Goal: Task Accomplishment & Management: Complete application form

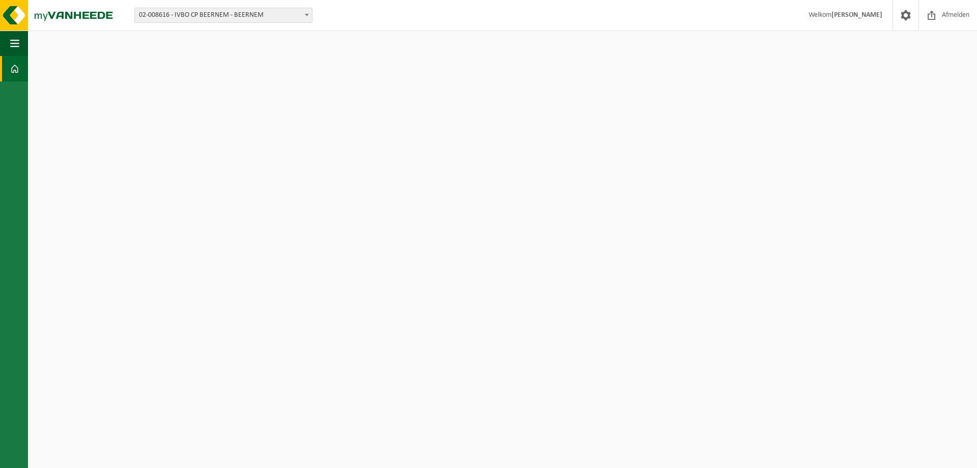
click at [14, 80] on span at bounding box center [14, 68] width 9 height 25
click at [30, 69] on html "Vestiging: 02-008616 - IVBO CP BEERNEM - BEERNEM 10-869432 - FOST PLUS-IVBO CP …" at bounding box center [488, 234] width 977 height 468
click at [22, 69] on link "Dashboard" at bounding box center [14, 68] width 28 height 25
click at [305, 13] on span at bounding box center [307, 14] width 10 height 13
click at [905, 16] on span at bounding box center [905, 15] width 15 height 30
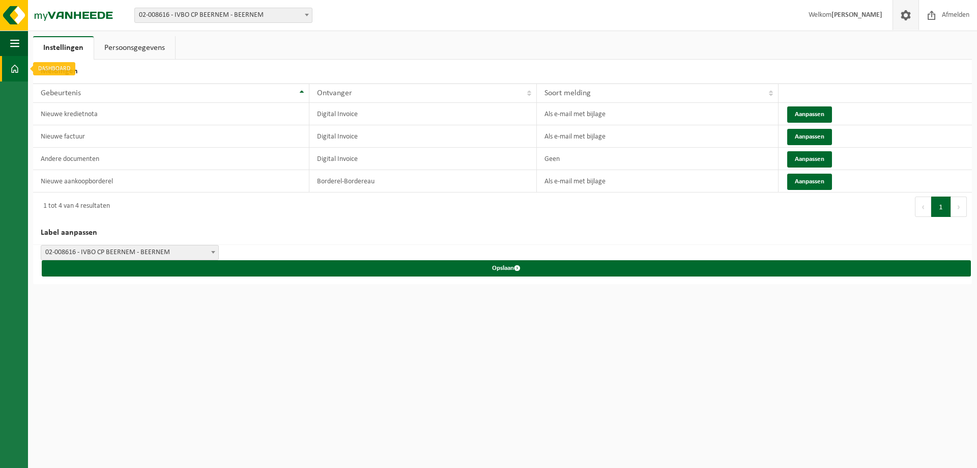
click at [28, 67] on div "Instellingen Persoonsgegevens Meldingen 10 25 50 100 10 resultaten weergeven Ge…" at bounding box center [502, 160] width 949 height 248
click at [23, 44] on button "Navigatie" at bounding box center [14, 43] width 28 height 25
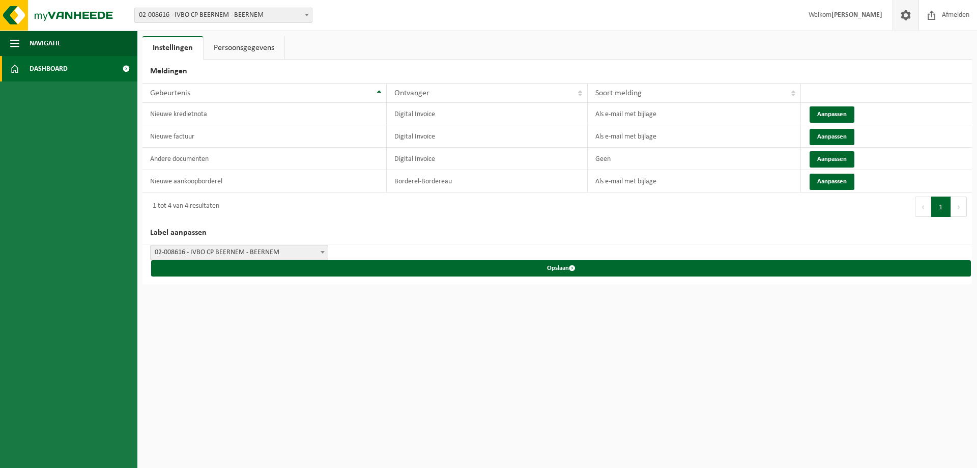
click at [31, 65] on span "Dashboard" at bounding box center [49, 68] width 38 height 25
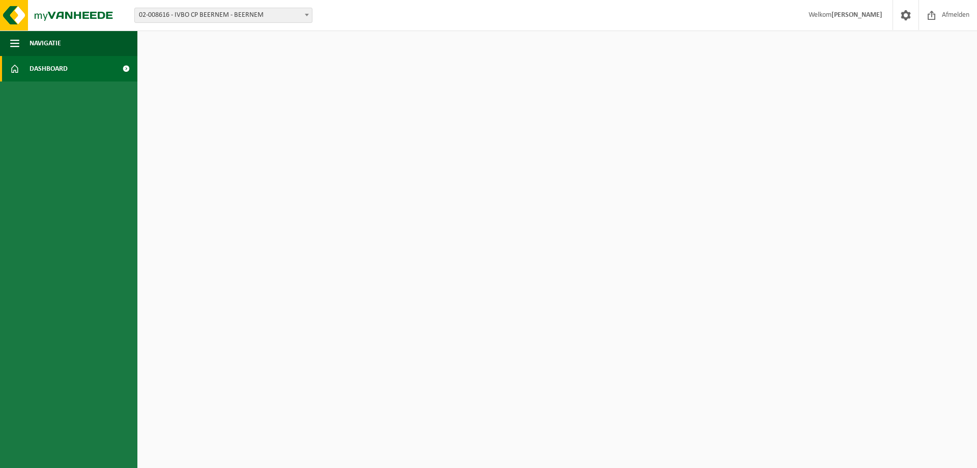
click at [126, 69] on span at bounding box center [125, 68] width 23 height 25
click at [19, 22] on img at bounding box center [61, 15] width 122 height 31
click at [78, 37] on button "Navigatie" at bounding box center [68, 43] width 137 height 25
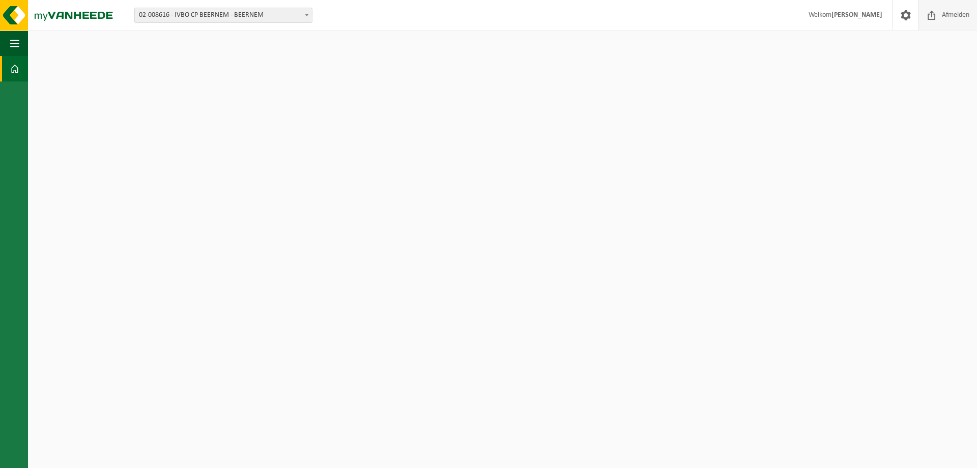
click at [949, 17] on span "Afmelden" at bounding box center [955, 15] width 33 height 30
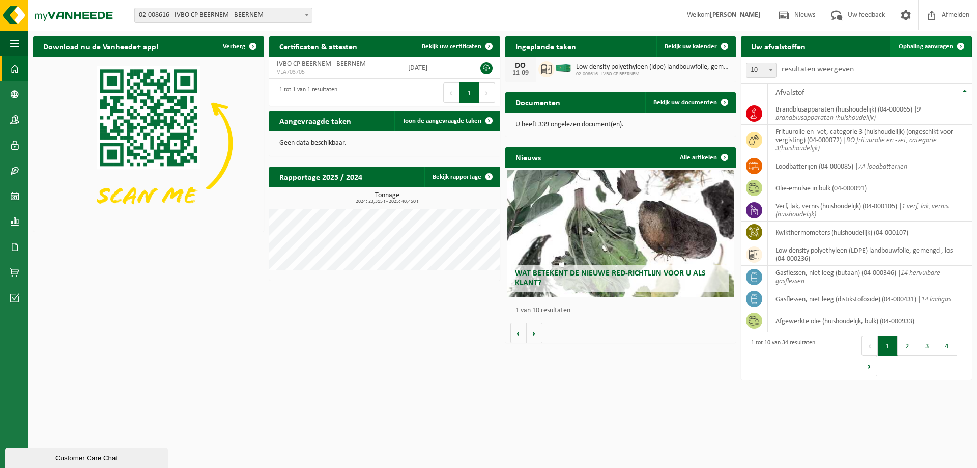
click at [933, 47] on span "Ophaling aanvragen" at bounding box center [926, 46] width 54 height 7
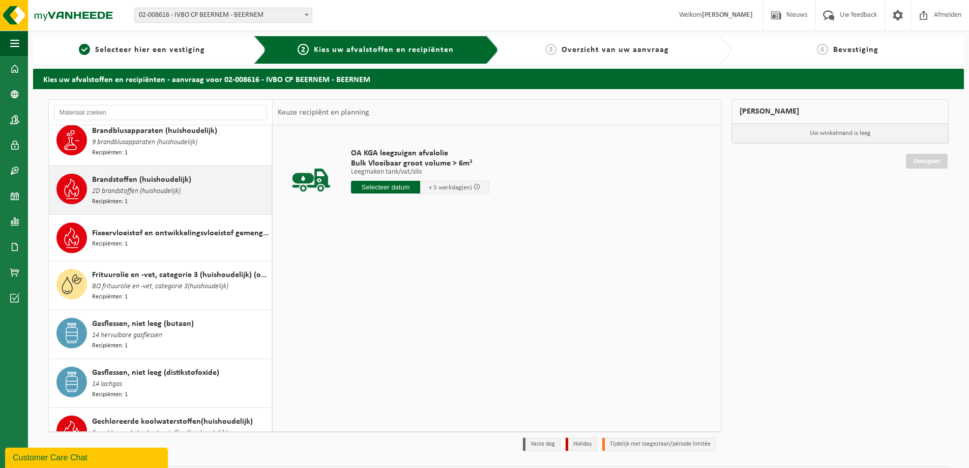
scroll to position [356, 0]
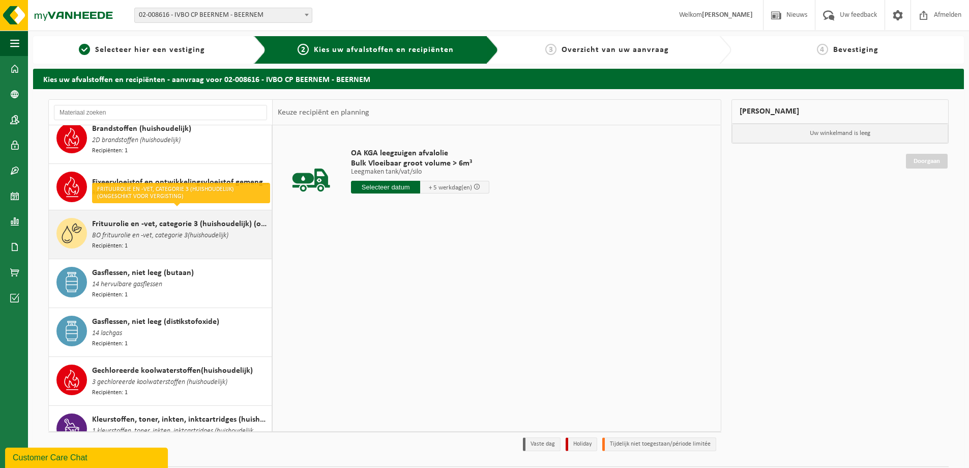
click at [163, 230] on span "BO frituurolie en -vet, categorie 3(huishoudelijk)" at bounding box center [160, 235] width 136 height 11
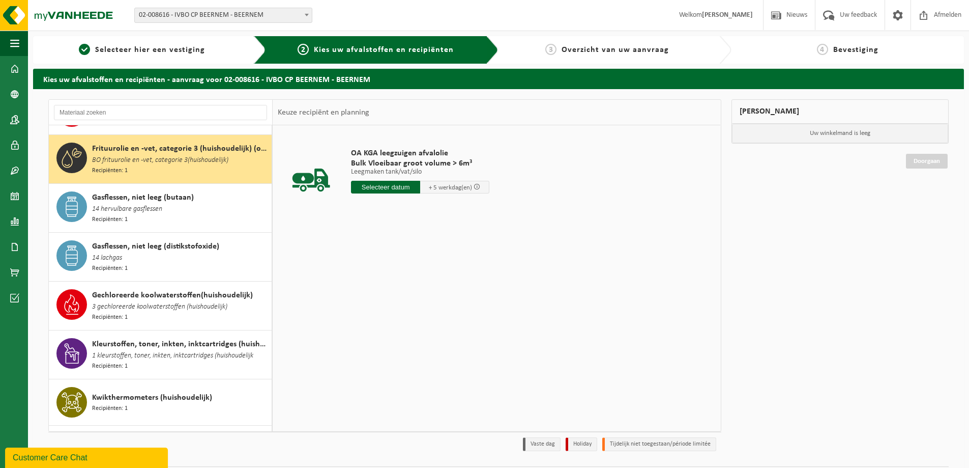
scroll to position [431, 0]
click at [382, 183] on input "text" at bounding box center [385, 187] width 69 height 13
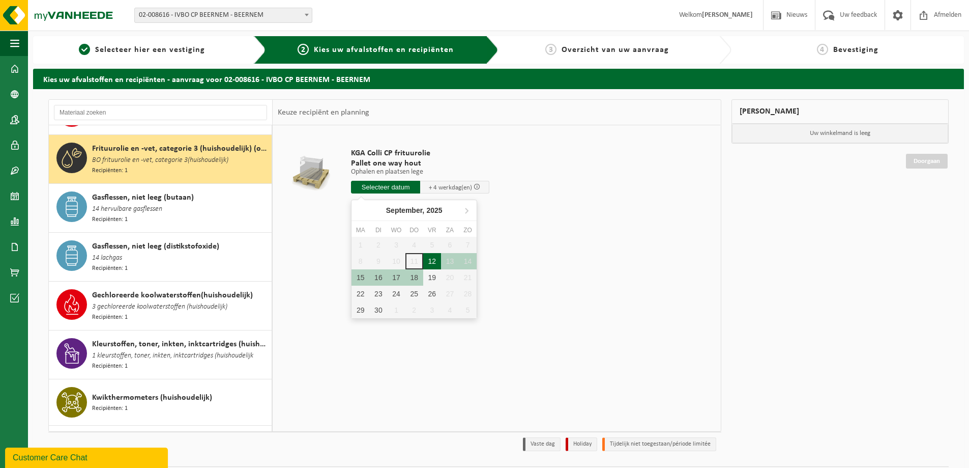
click at [429, 260] on div "12" at bounding box center [432, 261] width 18 height 16
type input "Van 2025-09-12"
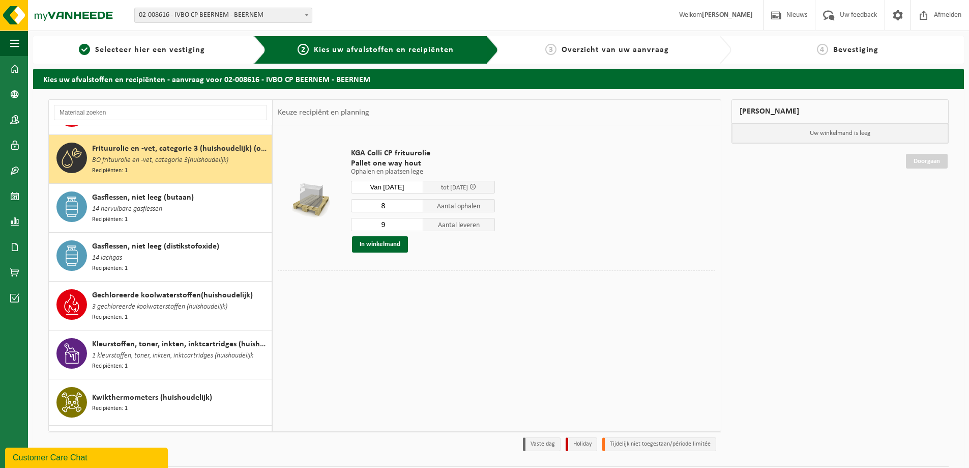
click at [415, 207] on input "8" at bounding box center [387, 205] width 72 height 13
click at [415, 207] on input "7" at bounding box center [387, 205] width 72 height 13
click at [415, 207] on input "6" at bounding box center [387, 205] width 72 height 13
click at [415, 207] on input "5" at bounding box center [387, 205] width 72 height 13
type input "4"
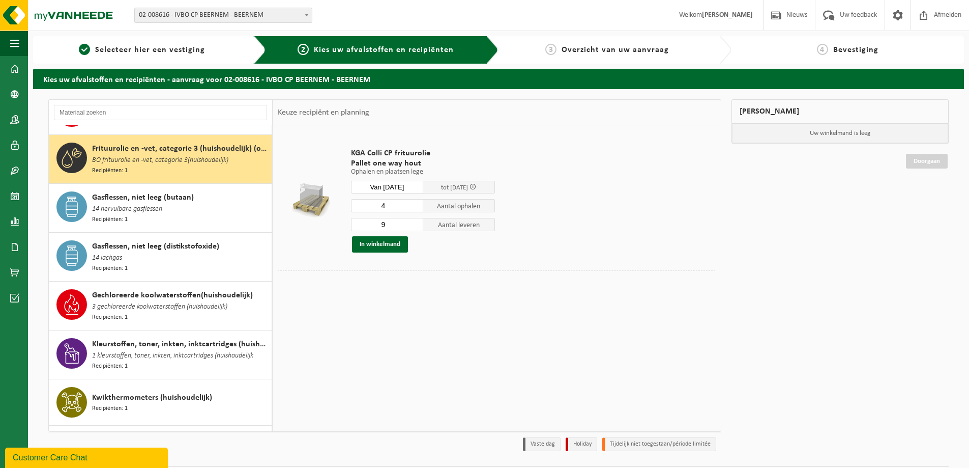
click at [415, 207] on input "4" at bounding box center [387, 205] width 72 height 13
click at [414, 225] on input "8" at bounding box center [387, 224] width 72 height 13
click at [414, 225] on input "7" at bounding box center [387, 224] width 72 height 13
click at [414, 225] on input "6" at bounding box center [387, 224] width 72 height 13
click at [414, 225] on input "5" at bounding box center [387, 224] width 72 height 13
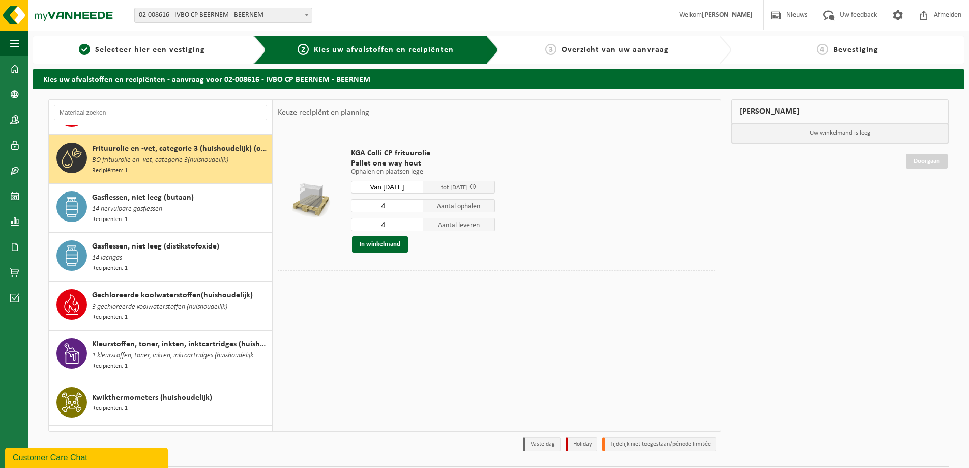
type input "4"
click at [414, 225] on input "4" at bounding box center [387, 224] width 72 height 13
click at [385, 245] on button "In winkelmand" at bounding box center [380, 244] width 56 height 16
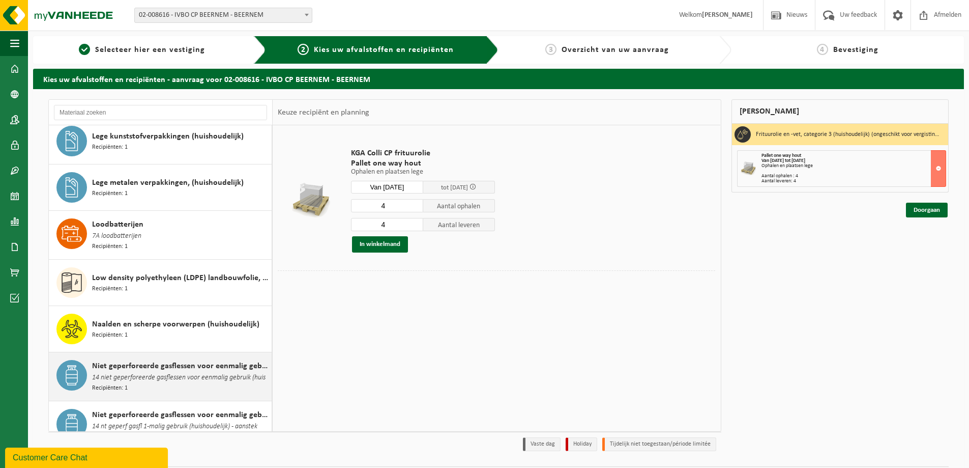
scroll to position [839, 0]
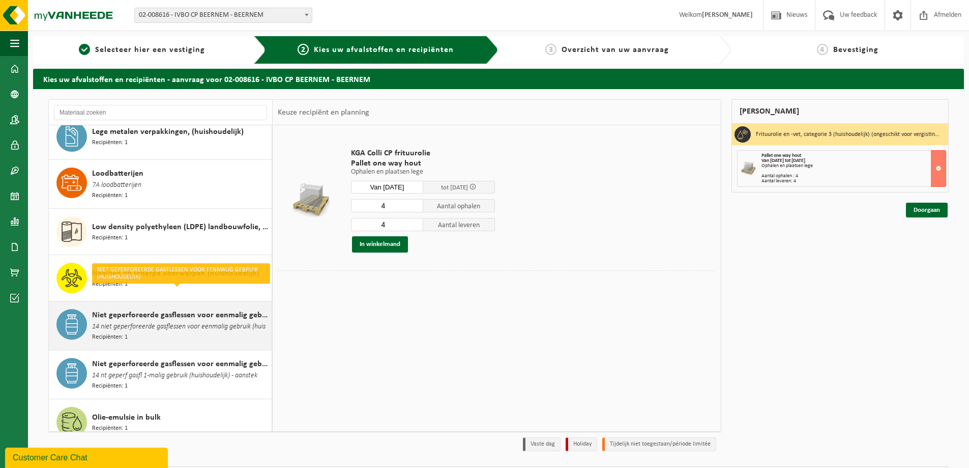
click at [164, 321] on span "14 niet geperforeerde gasflessen voor eenmalig gebruik (huis" at bounding box center [179, 326] width 174 height 11
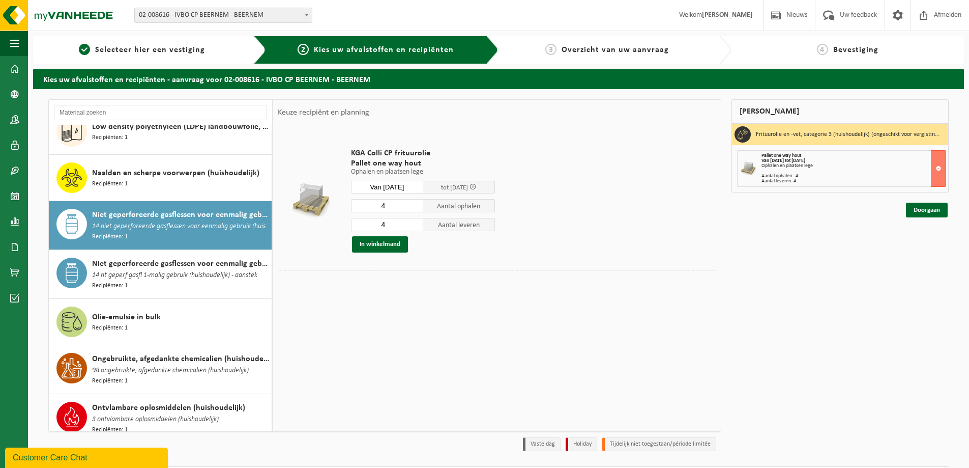
scroll to position [994, 0]
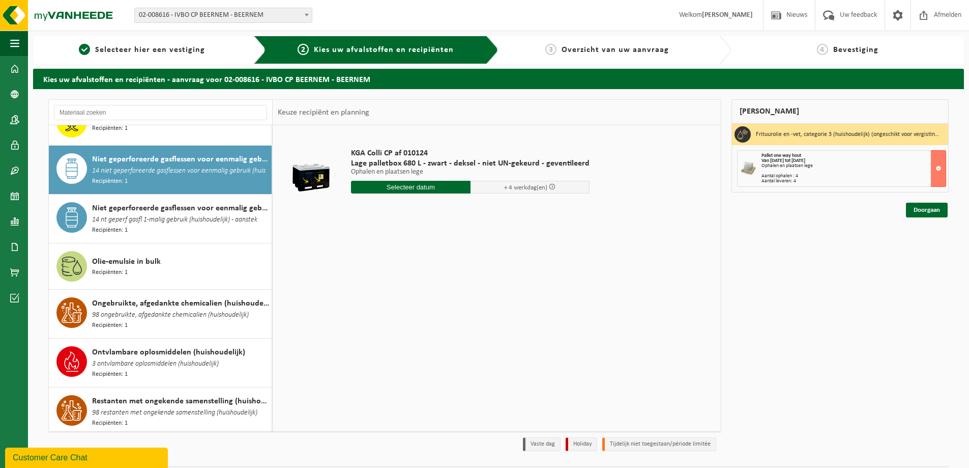
click at [414, 187] on input "text" at bounding box center [411, 187] width 120 height 13
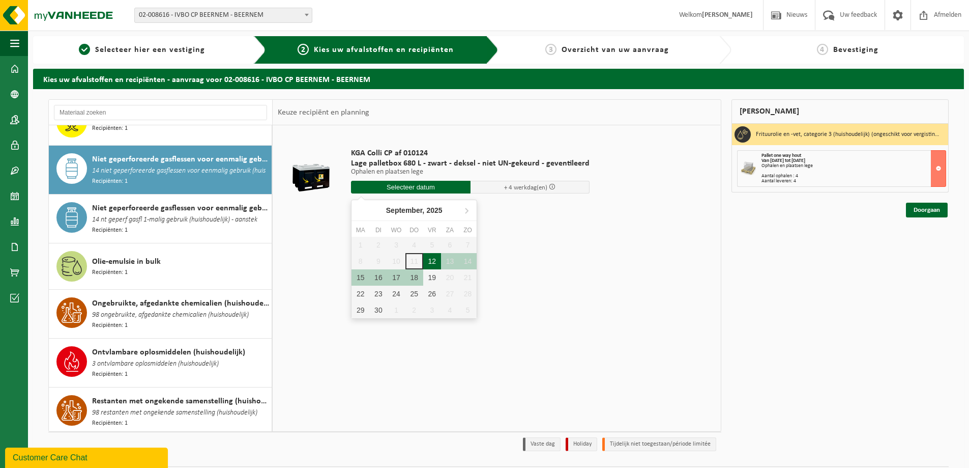
click at [431, 260] on div "12" at bounding box center [432, 261] width 18 height 16
type input "Van 2025-09-12"
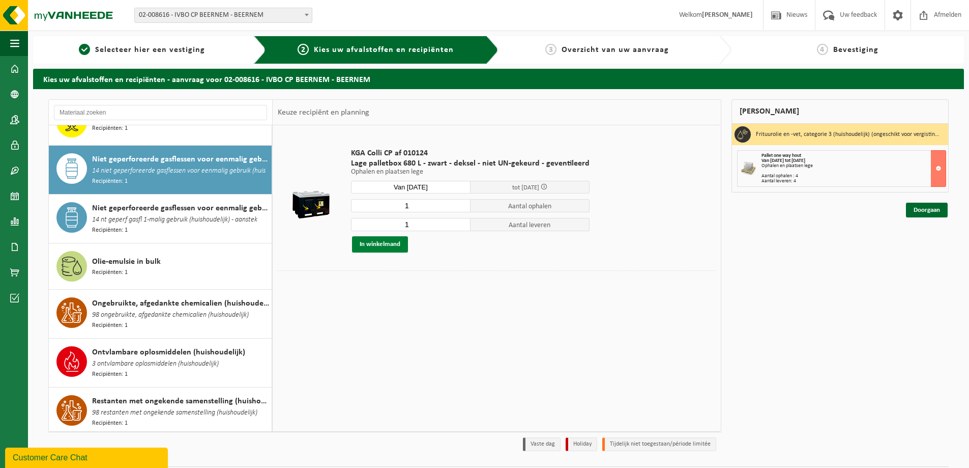
click at [389, 246] on button "In winkelmand" at bounding box center [380, 244] width 56 height 16
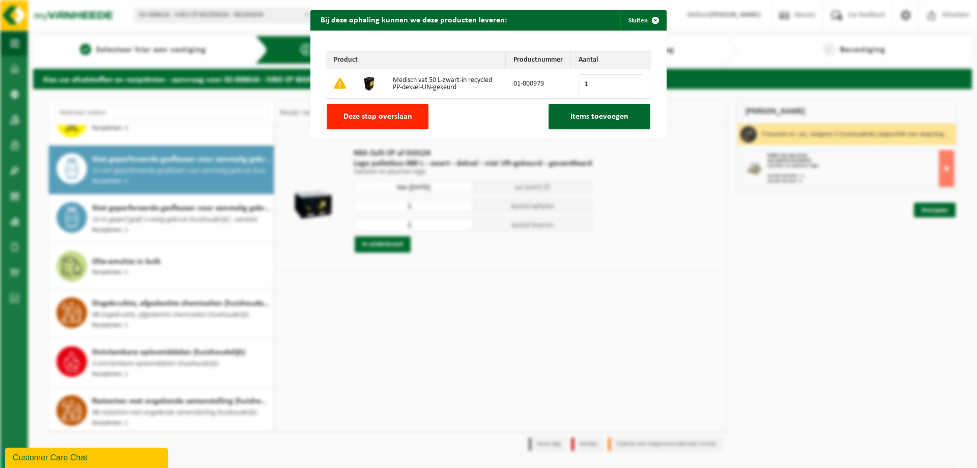
type input "1"
click at [630, 80] on input "1" at bounding box center [611, 83] width 65 height 19
click at [588, 119] on span "Items toevoegen" at bounding box center [599, 116] width 58 height 8
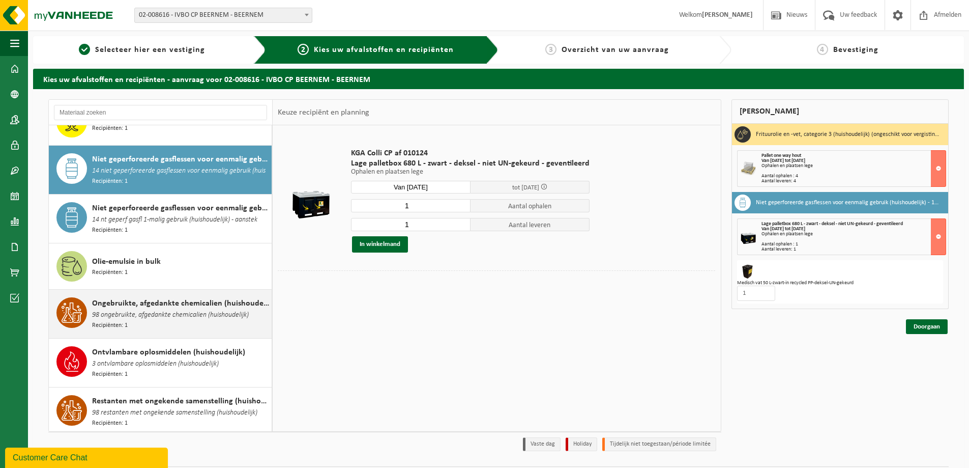
scroll to position [1045, 0]
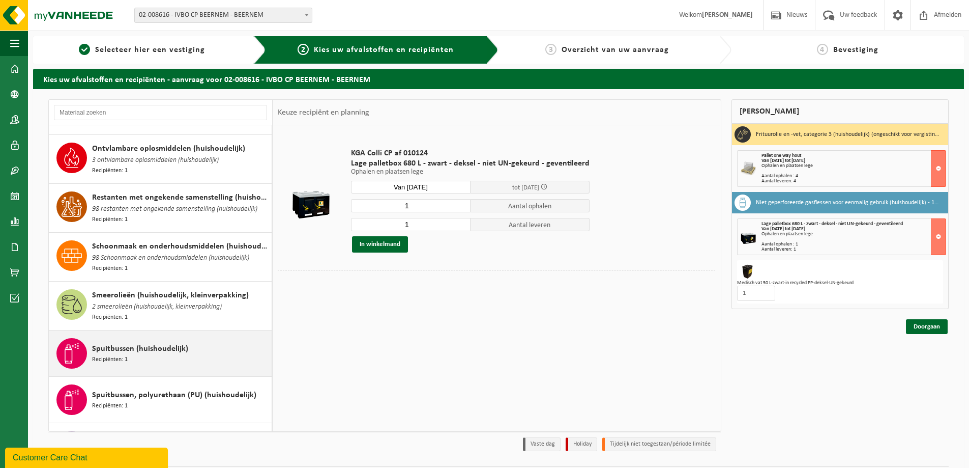
click at [154, 342] on span "Spuitbussen (huishoudelijk)" at bounding box center [140, 348] width 96 height 12
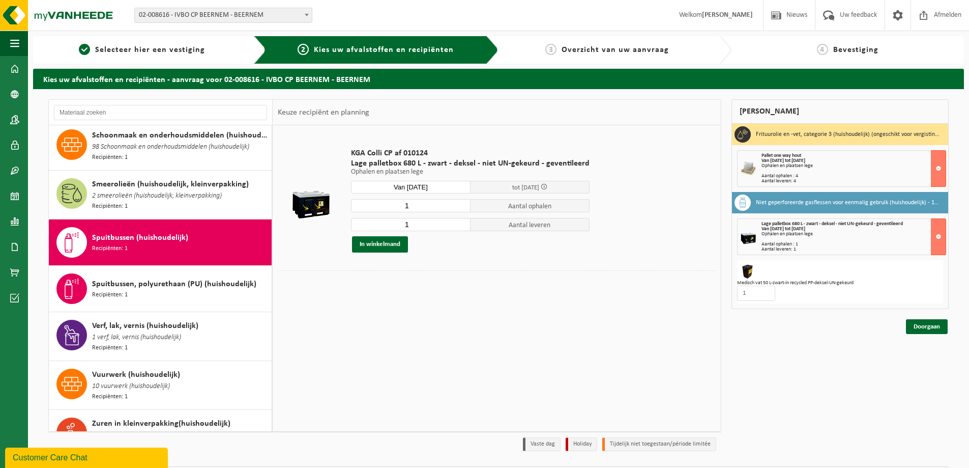
scroll to position [1309, 0]
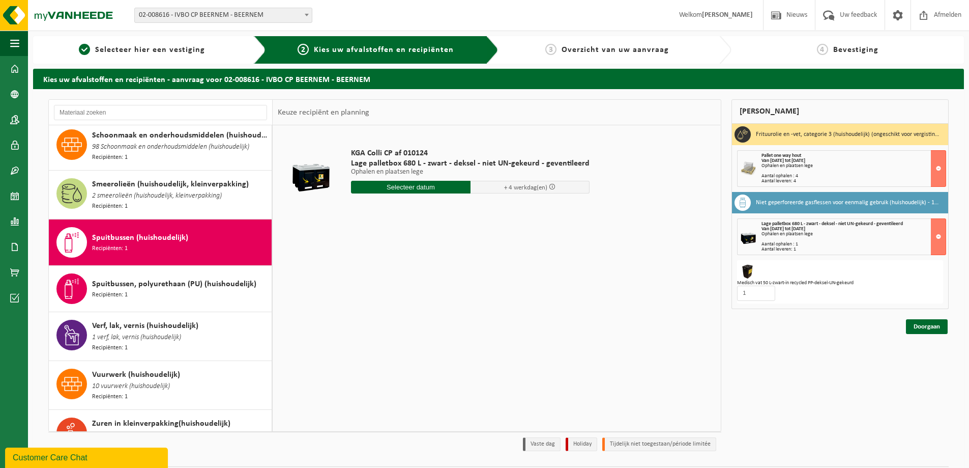
click at [421, 187] on input "text" at bounding box center [411, 187] width 120 height 13
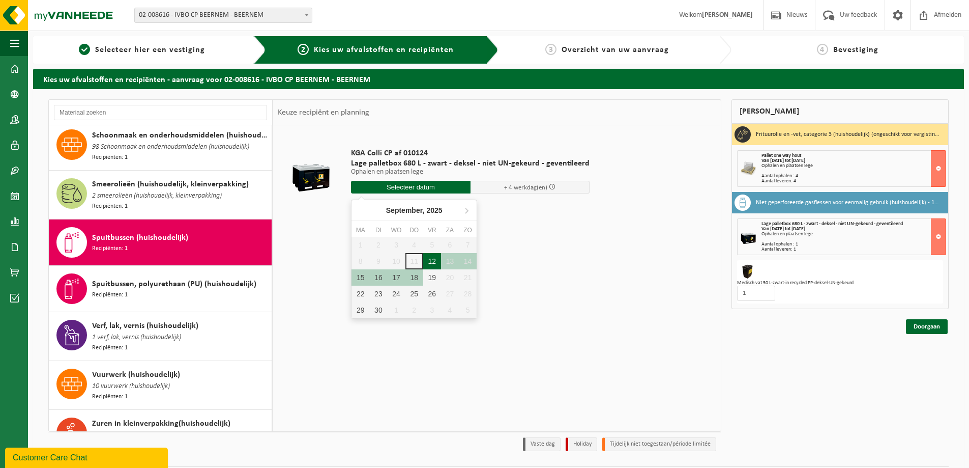
click at [428, 261] on div "12" at bounding box center [432, 261] width 18 height 16
type input "Van 2025-09-12"
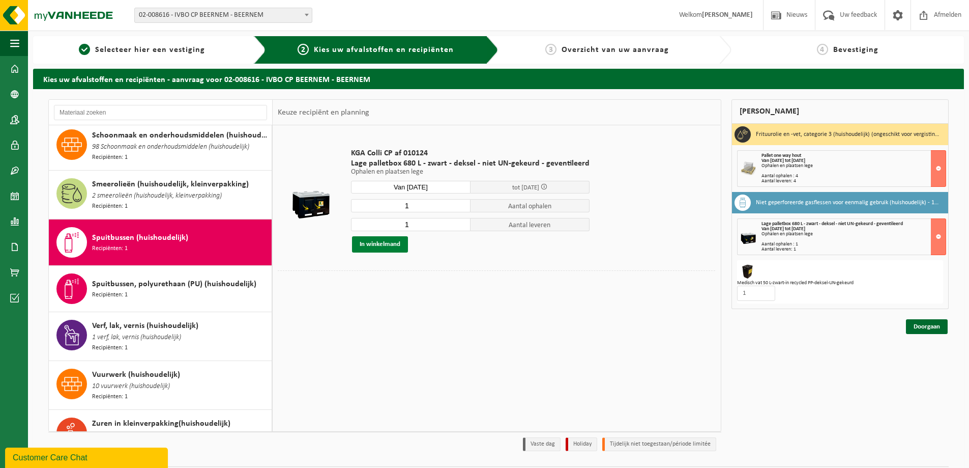
click at [398, 242] on button "In winkelmand" at bounding box center [380, 244] width 56 height 16
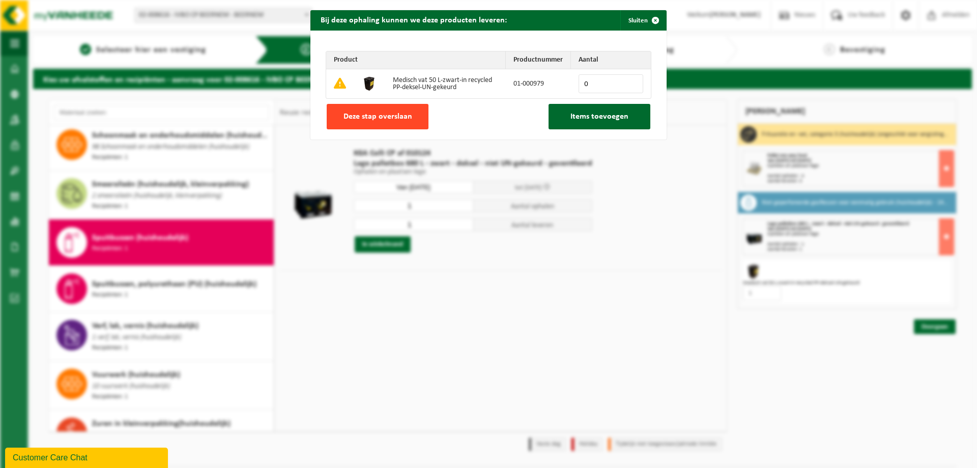
click at [386, 114] on span "Deze stap overslaan" at bounding box center [377, 116] width 69 height 8
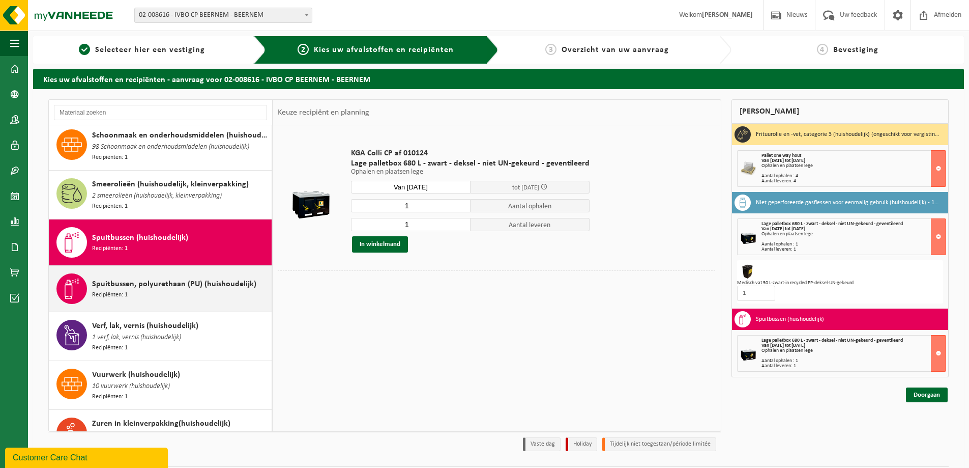
scroll to position [30, 0]
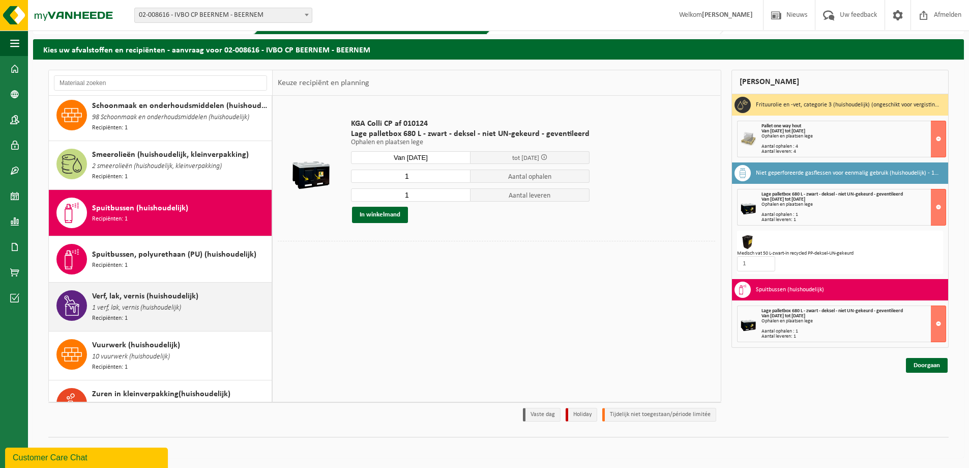
click at [143, 302] on span "1 verf, lak, vernis (huishoudelijk)" at bounding box center [136, 307] width 89 height 11
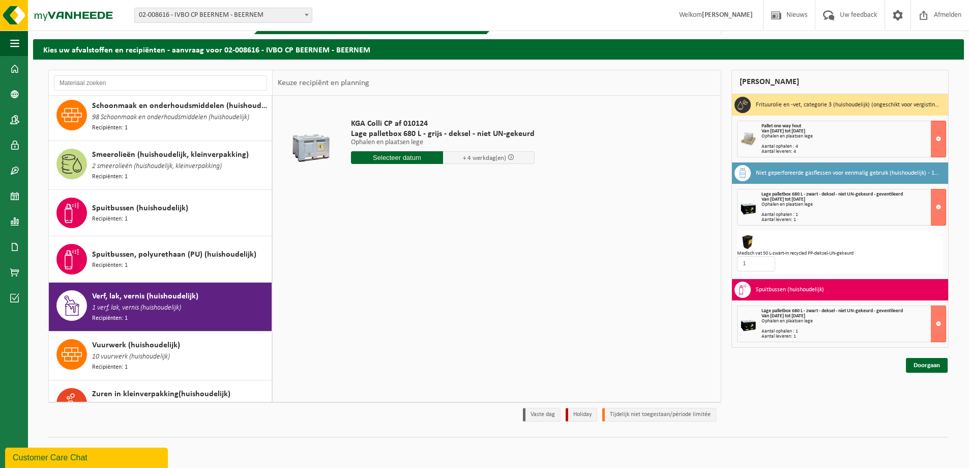
click at [396, 162] on input "text" at bounding box center [397, 157] width 92 height 13
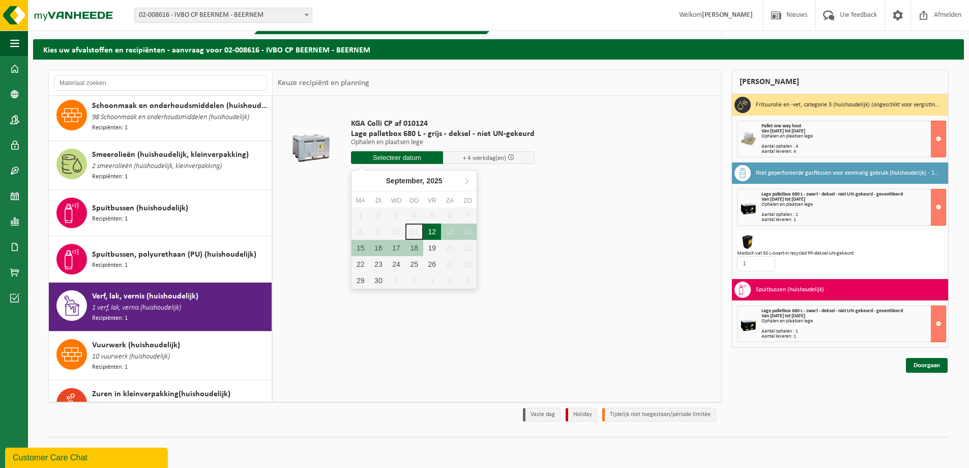
click at [436, 230] on div "12" at bounding box center [432, 231] width 18 height 16
type input "Van 2025-09-12"
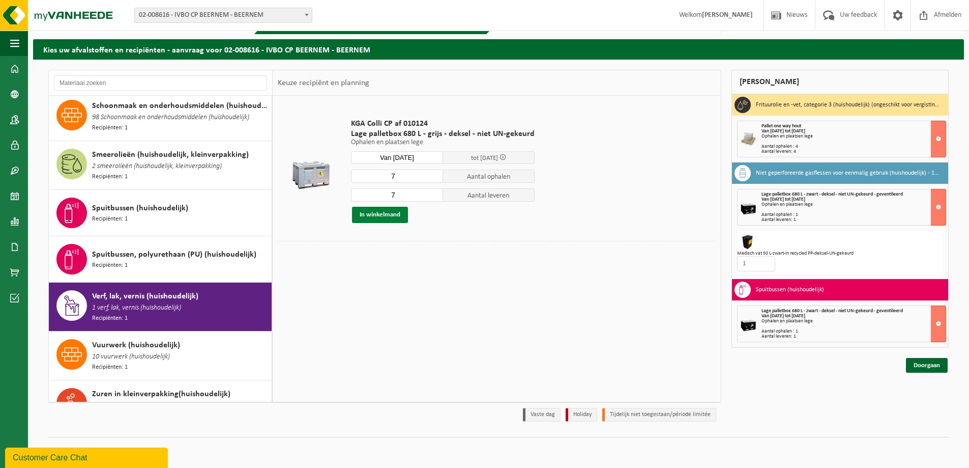
click at [390, 214] on button "In winkelmand" at bounding box center [380, 215] width 56 height 16
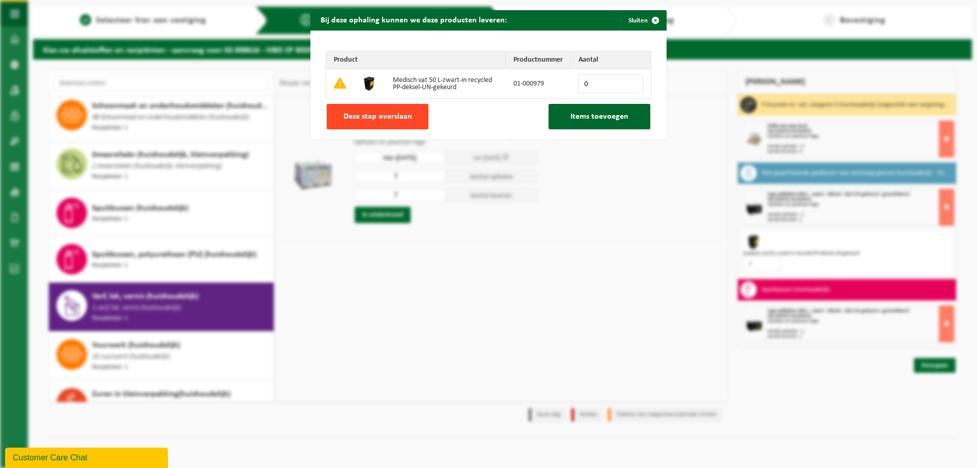
click at [399, 112] on span "Deze stap overslaan" at bounding box center [377, 116] width 69 height 8
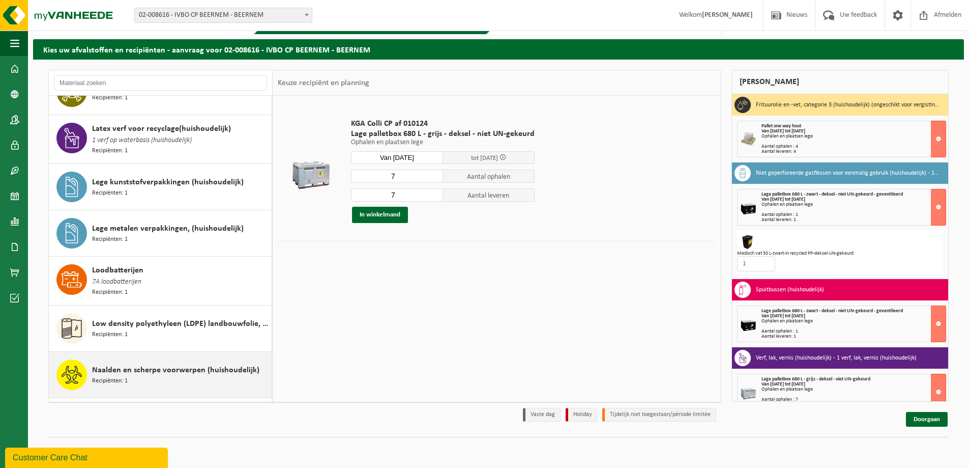
scroll to position [763, 0]
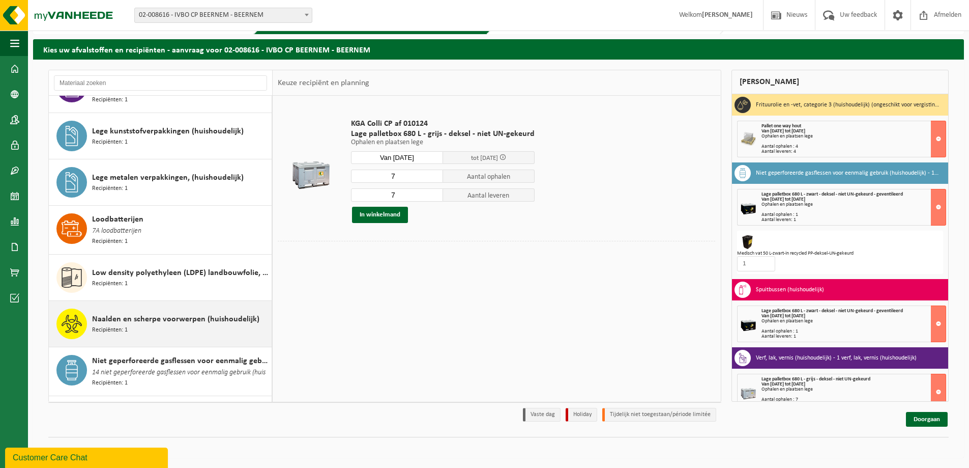
click at [176, 313] on span "Naalden en scherpe voorwerpen (huishoudelijk)" at bounding box center [175, 319] width 167 height 12
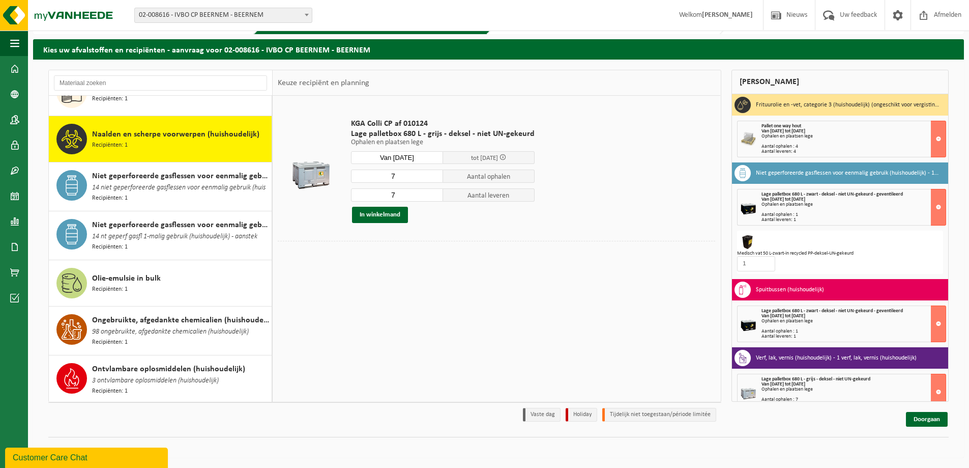
scroll to position [948, 0]
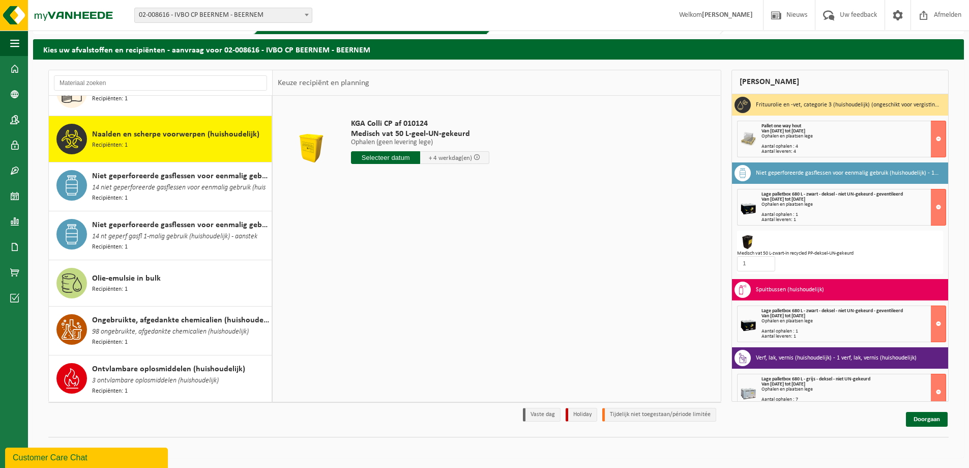
click at [386, 157] on input "text" at bounding box center [385, 157] width 69 height 13
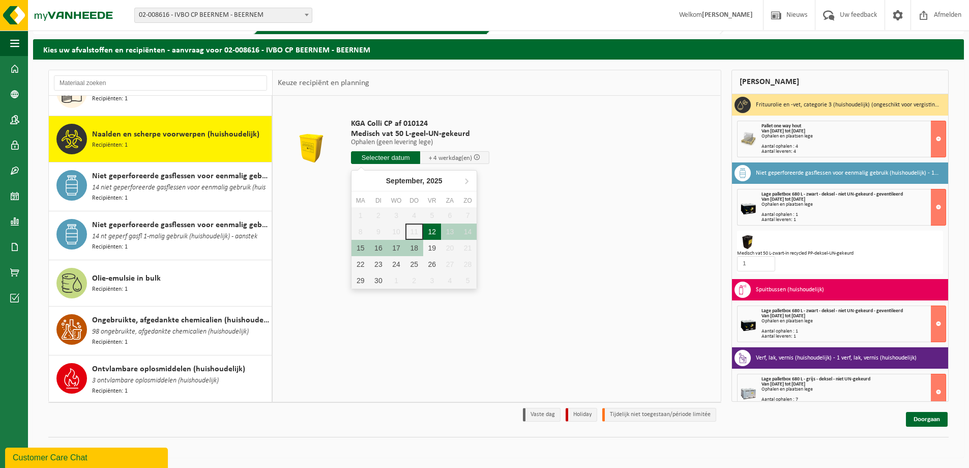
click at [431, 231] on div "12" at bounding box center [432, 231] width 18 height 16
type input "Van 2025-09-12"
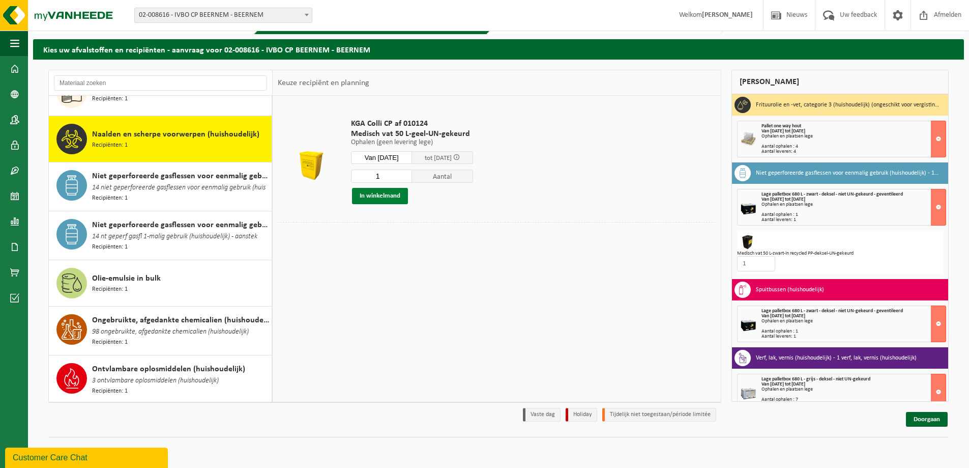
click at [391, 197] on button "In winkelmand" at bounding box center [380, 196] width 56 height 16
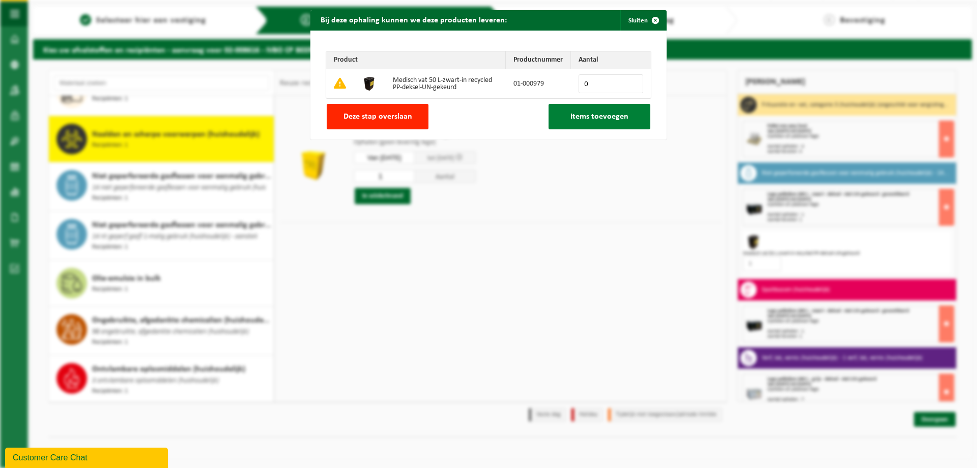
click at [585, 117] on span "Items toevoegen" at bounding box center [599, 116] width 58 height 8
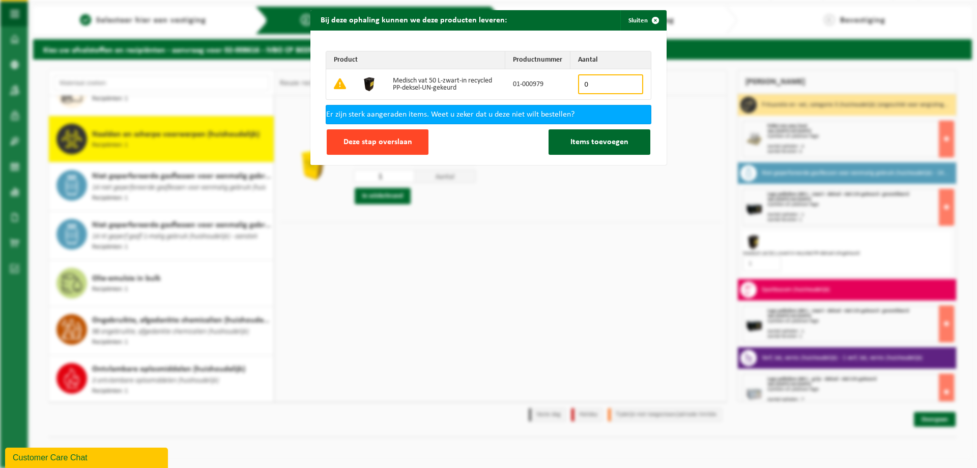
click at [412, 143] on button "Deze stap overslaan" at bounding box center [378, 141] width 102 height 25
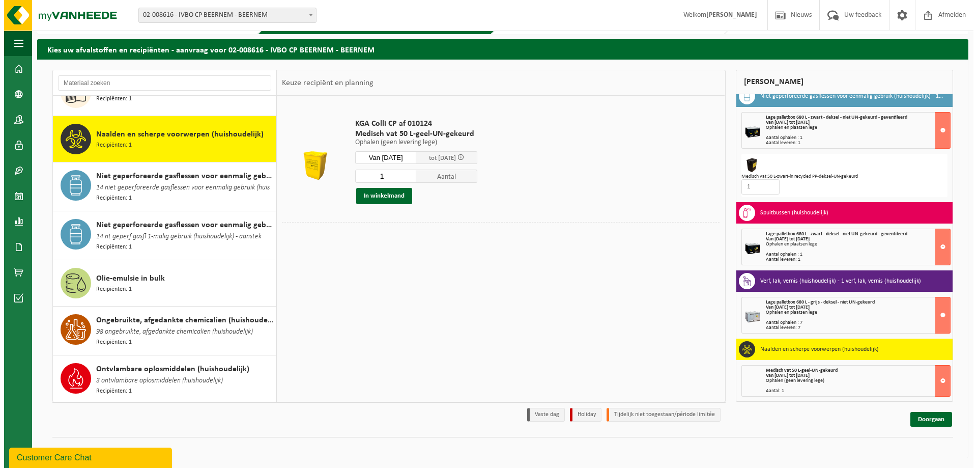
scroll to position [26, 0]
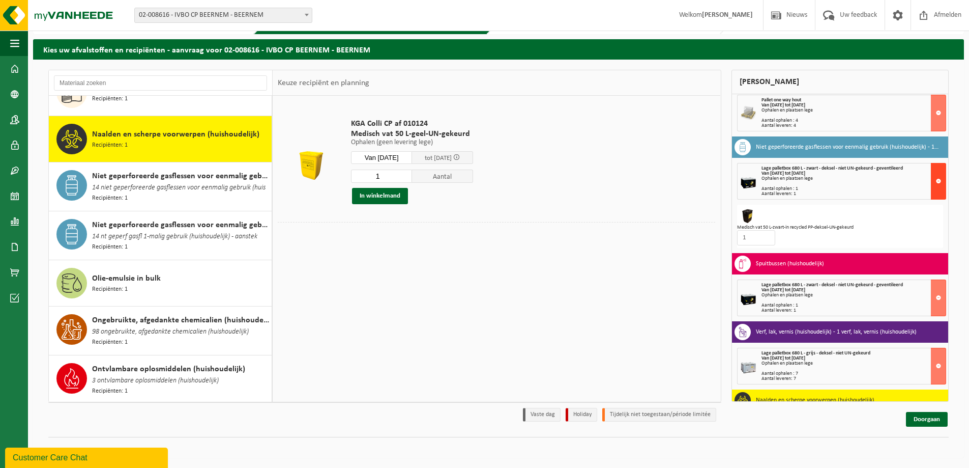
click at [931, 183] on button at bounding box center [938, 181] width 15 height 37
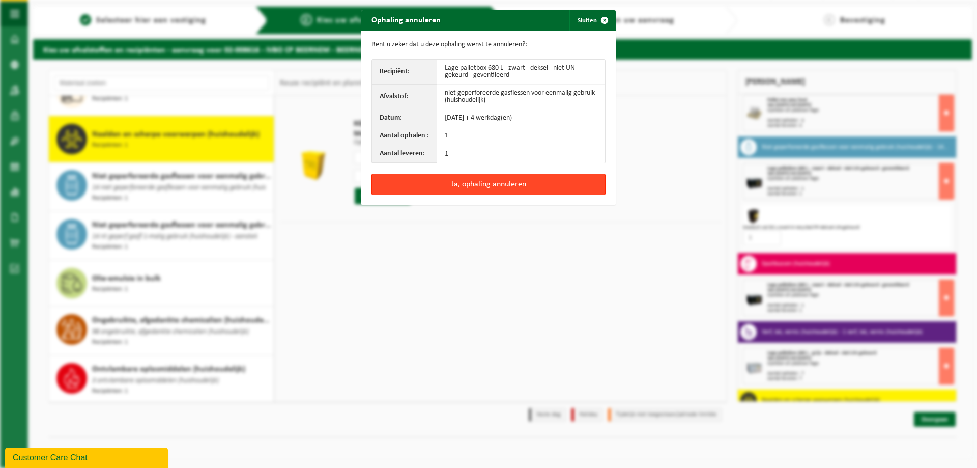
click at [473, 187] on button "Ja, ophaling annuleren" at bounding box center [488, 184] width 234 height 21
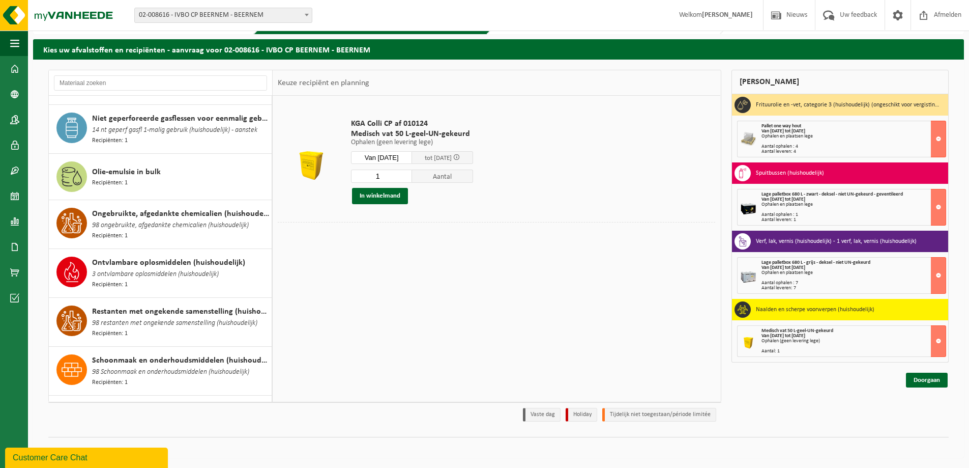
scroll to position [800, 0]
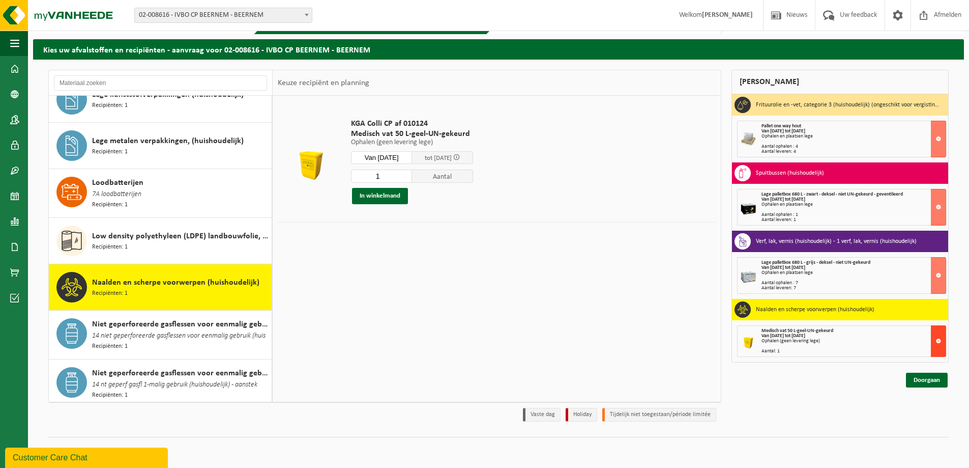
click at [936, 341] on button at bounding box center [938, 341] width 15 height 32
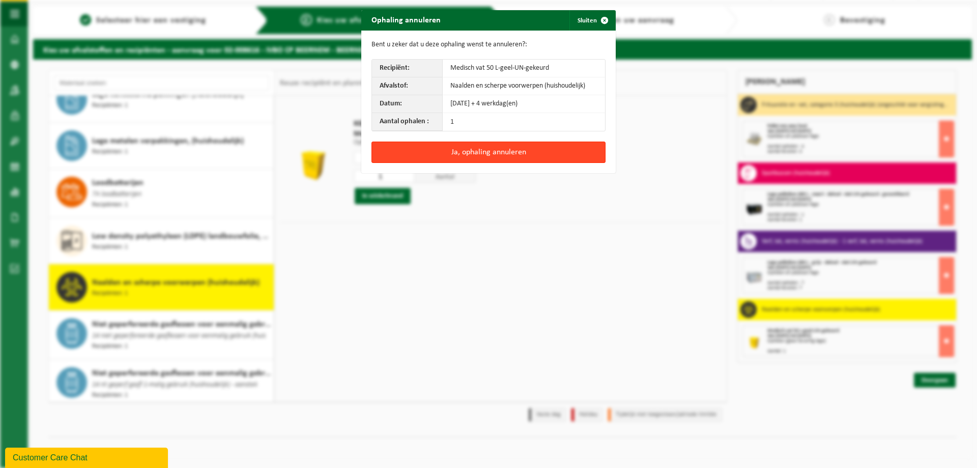
click at [479, 150] on button "Ja, ophaling annuleren" at bounding box center [488, 151] width 234 height 21
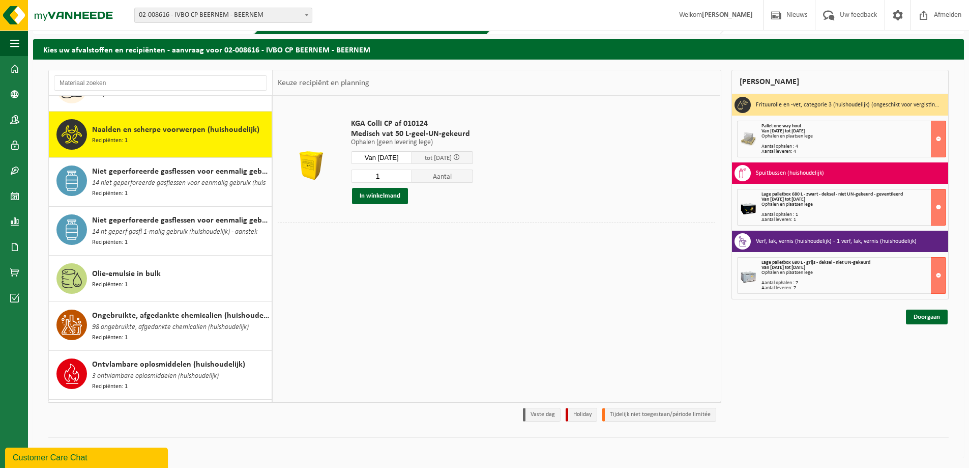
scroll to position [902, 0]
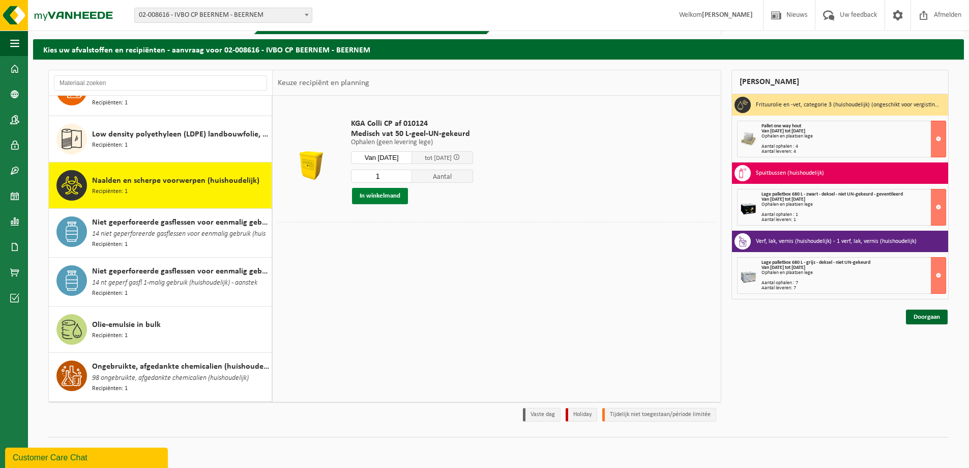
click at [367, 196] on button "In winkelmand" at bounding box center [380, 196] width 56 height 16
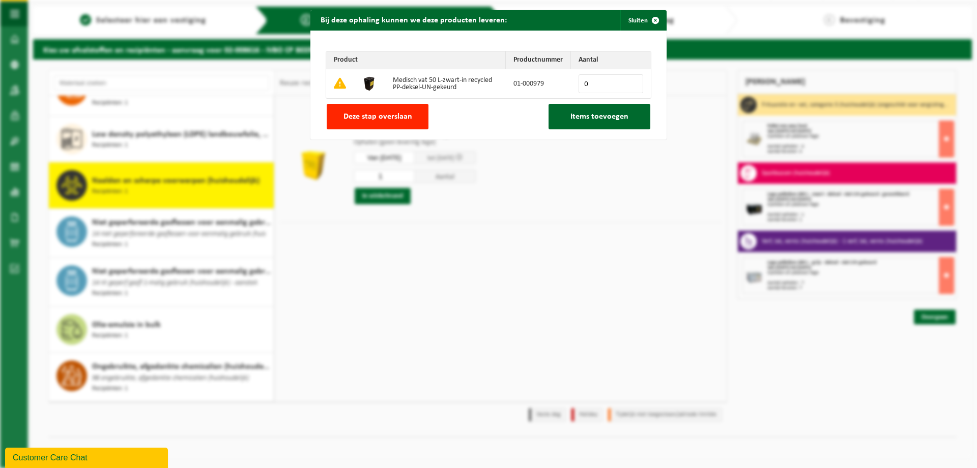
click at [594, 82] on input "0" at bounding box center [611, 83] width 65 height 19
click at [632, 79] on input "0" at bounding box center [611, 83] width 65 height 19
type input "1"
click at [629, 80] on input "1" at bounding box center [611, 83] width 65 height 19
click at [592, 116] on span "Items toevoegen" at bounding box center [599, 116] width 58 height 8
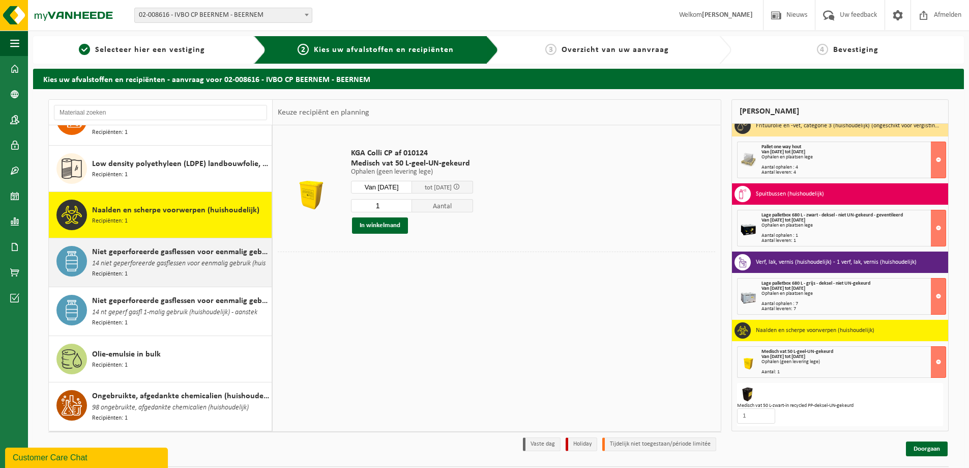
scroll to position [851, 0]
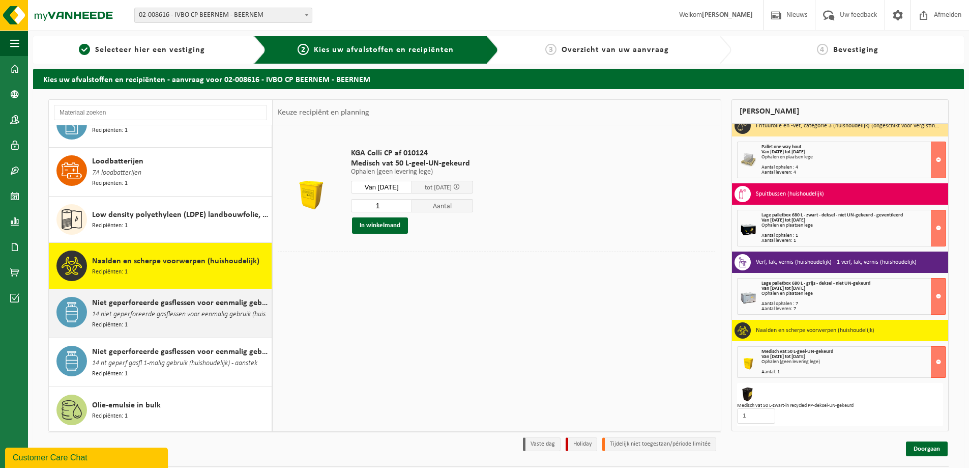
click at [182, 309] on span "14 niet geperforeerde gasflessen voor eenmalig gebruik (huis" at bounding box center [179, 314] width 174 height 11
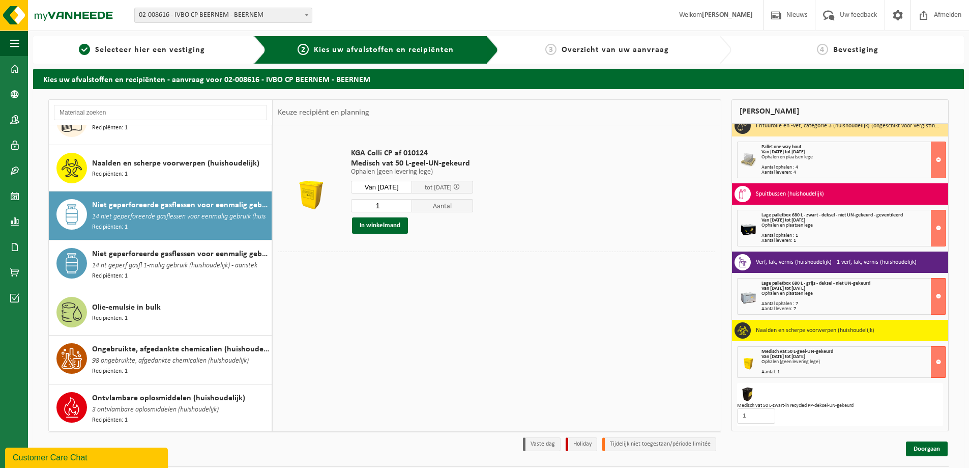
scroll to position [994, 0]
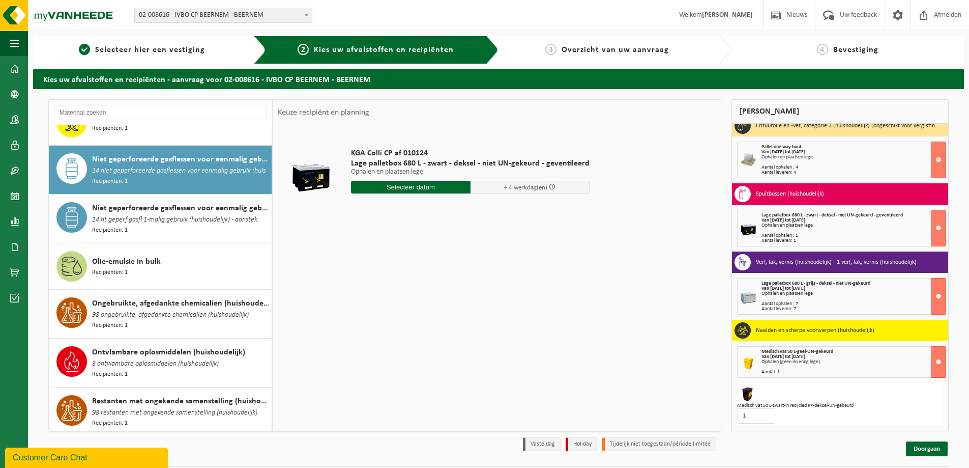
click at [401, 180] on div "KGA Colli CP af 010124 Lage palletbox 680 L - zwart - deksel - niet UN-gekeurd …" at bounding box center [470, 173] width 249 height 71
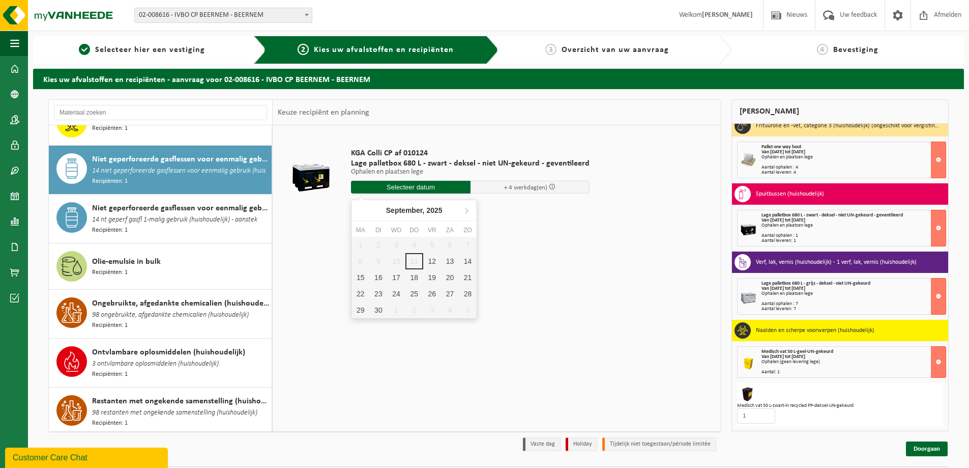
click at [403, 186] on input "text" at bounding box center [411, 187] width 120 height 13
click at [425, 263] on div "12" at bounding box center [432, 261] width 18 height 16
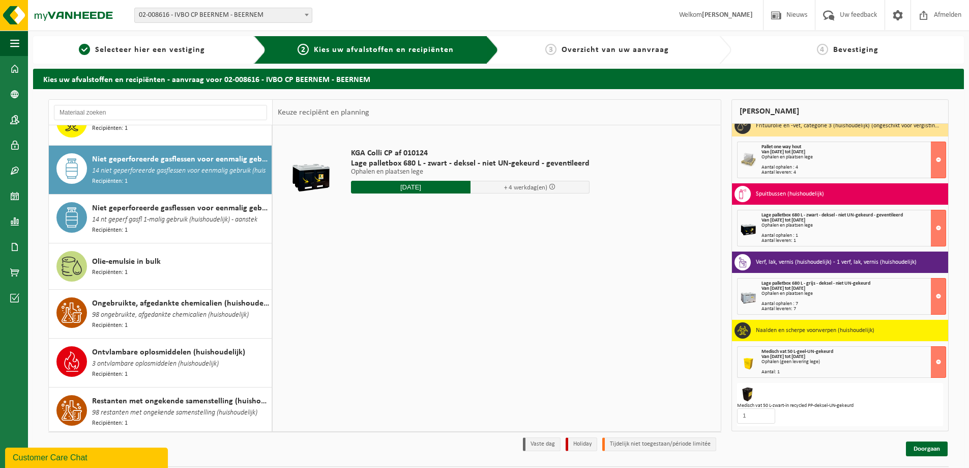
type input "Van 2025-09-12"
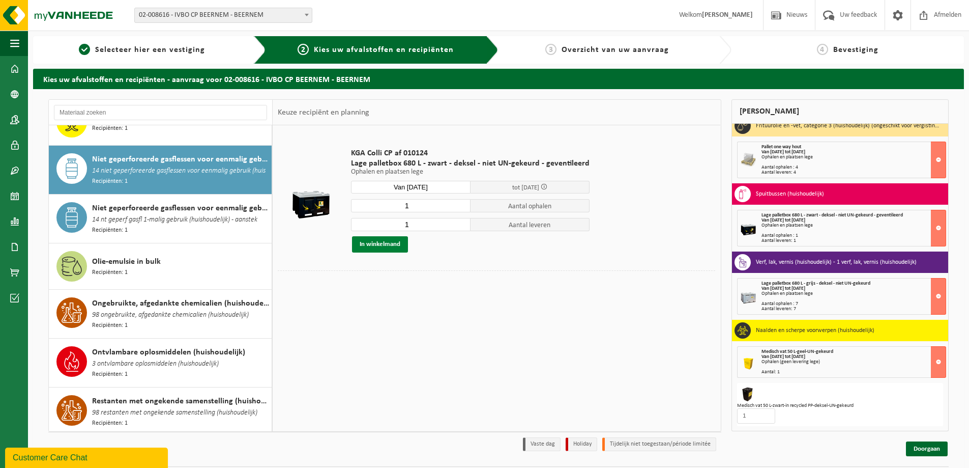
click at [394, 247] on button "In winkelmand" at bounding box center [380, 244] width 56 height 16
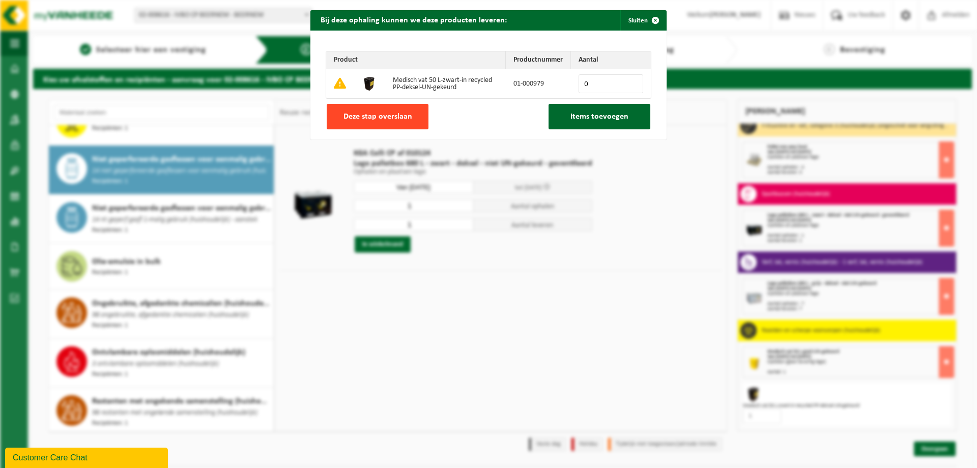
click at [369, 114] on span "Deze stap overslaan" at bounding box center [377, 116] width 69 height 8
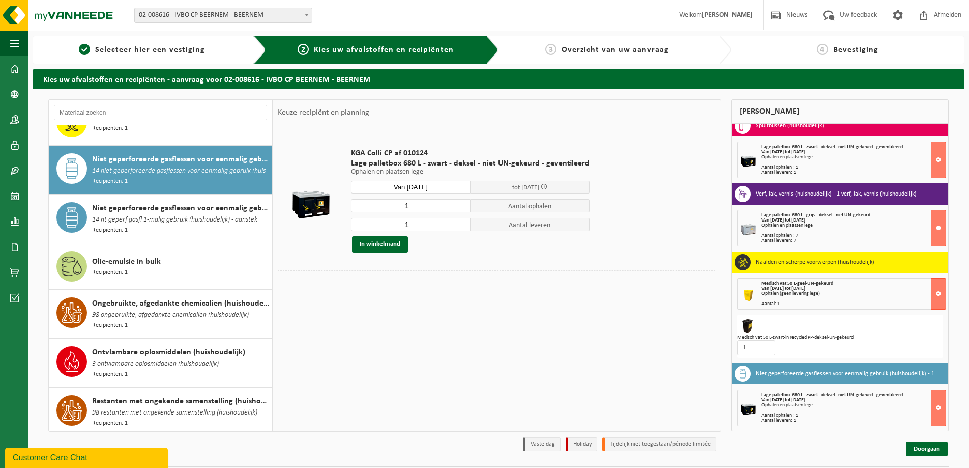
scroll to position [30, 0]
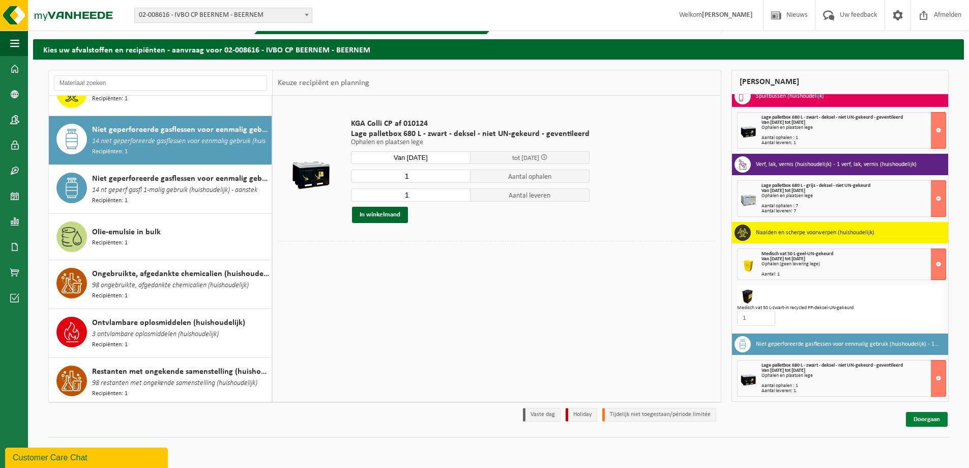
click at [934, 420] on link "Doorgaan" at bounding box center [927, 419] width 42 height 15
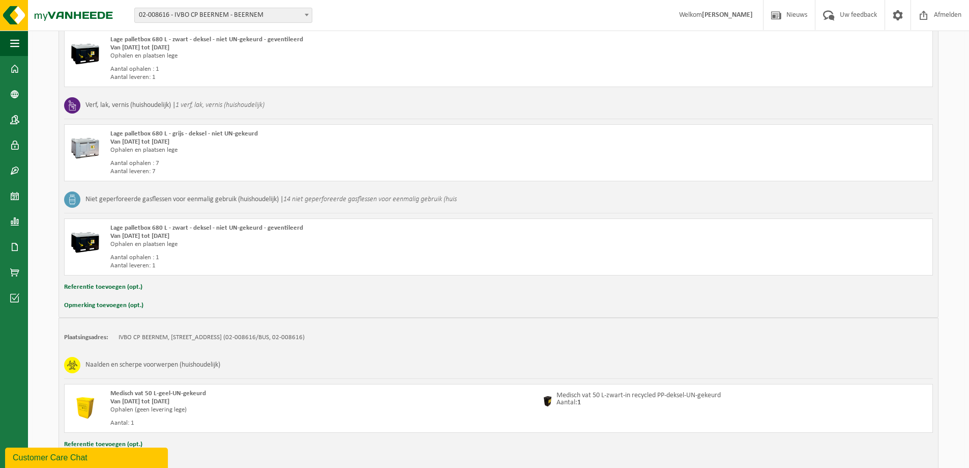
scroll to position [516, 0]
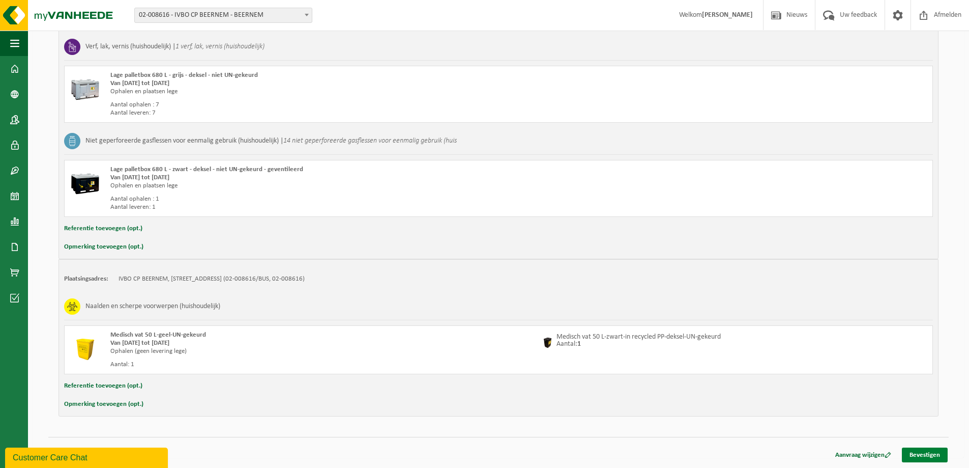
click at [936, 457] on link "Bevestigen" at bounding box center [925, 454] width 46 height 15
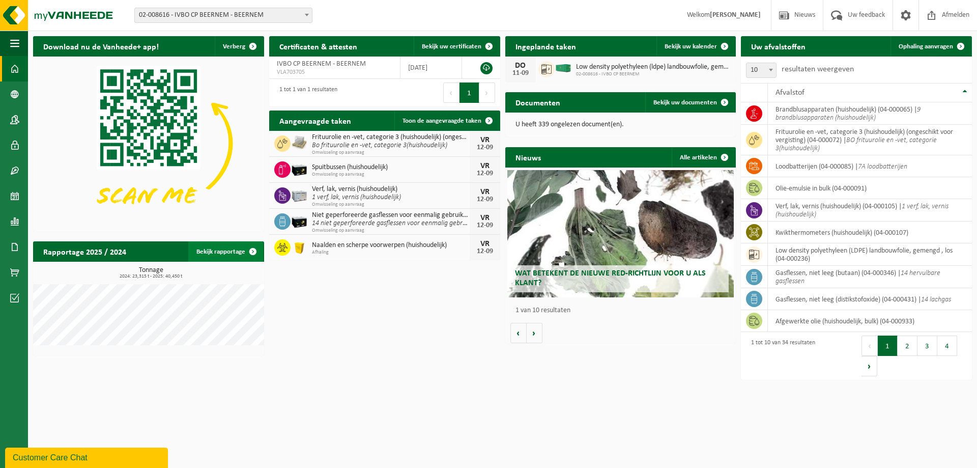
click at [232, 252] on link "Bekijk rapportage" at bounding box center [225, 251] width 75 height 20
